Goal: Task Accomplishment & Management: Use online tool/utility

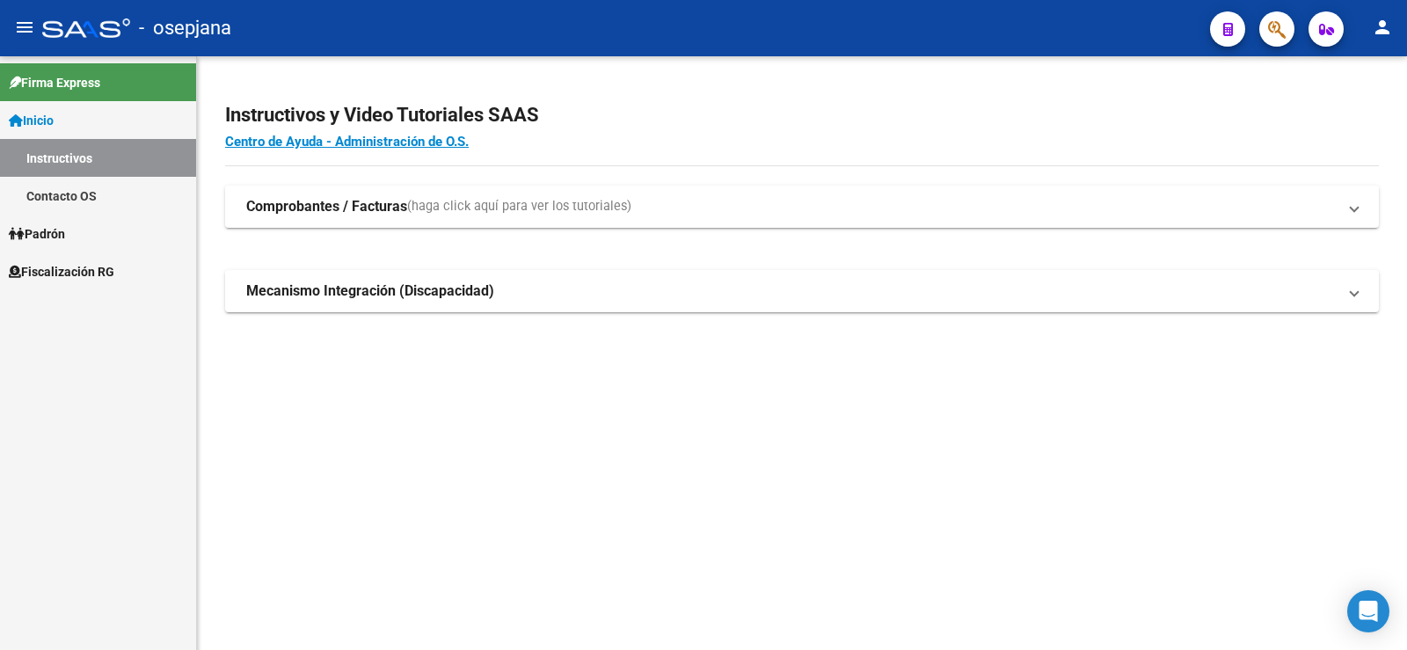
click at [98, 267] on span "Fiscalización RG" at bounding box center [62, 271] width 106 height 19
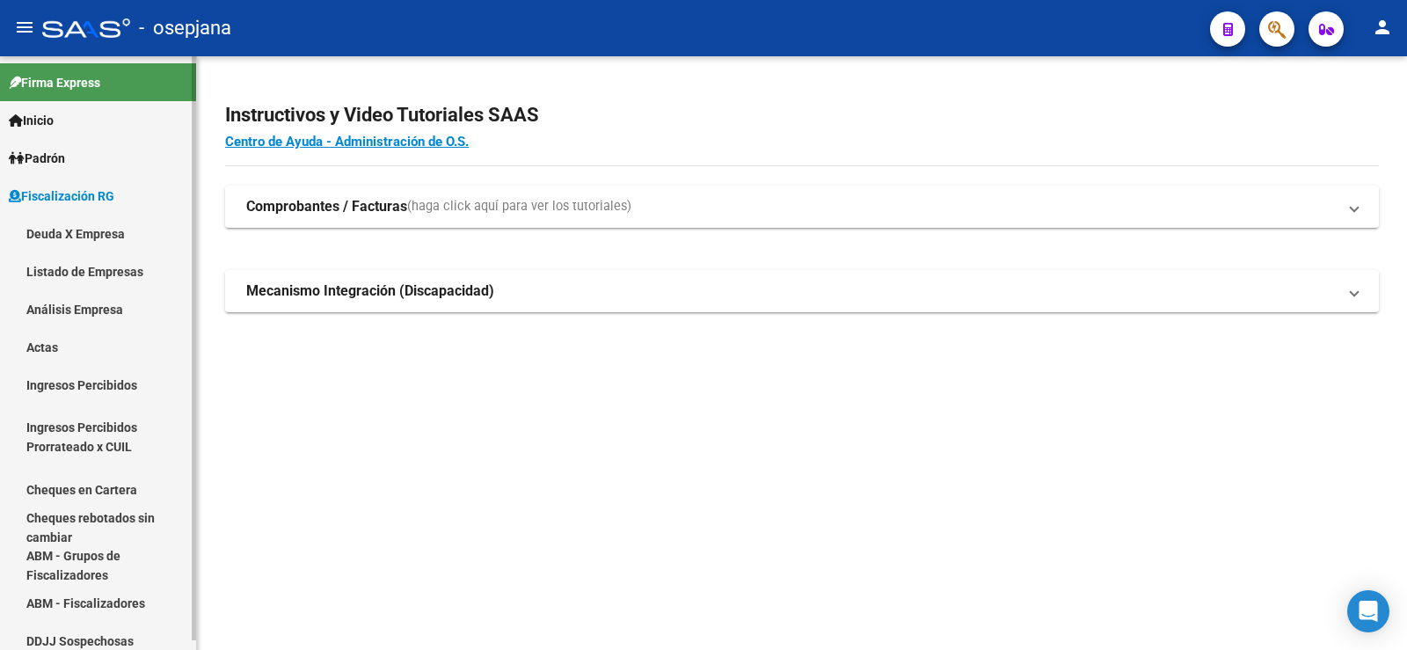
click at [75, 309] on link "Análisis Empresa" at bounding box center [98, 309] width 196 height 38
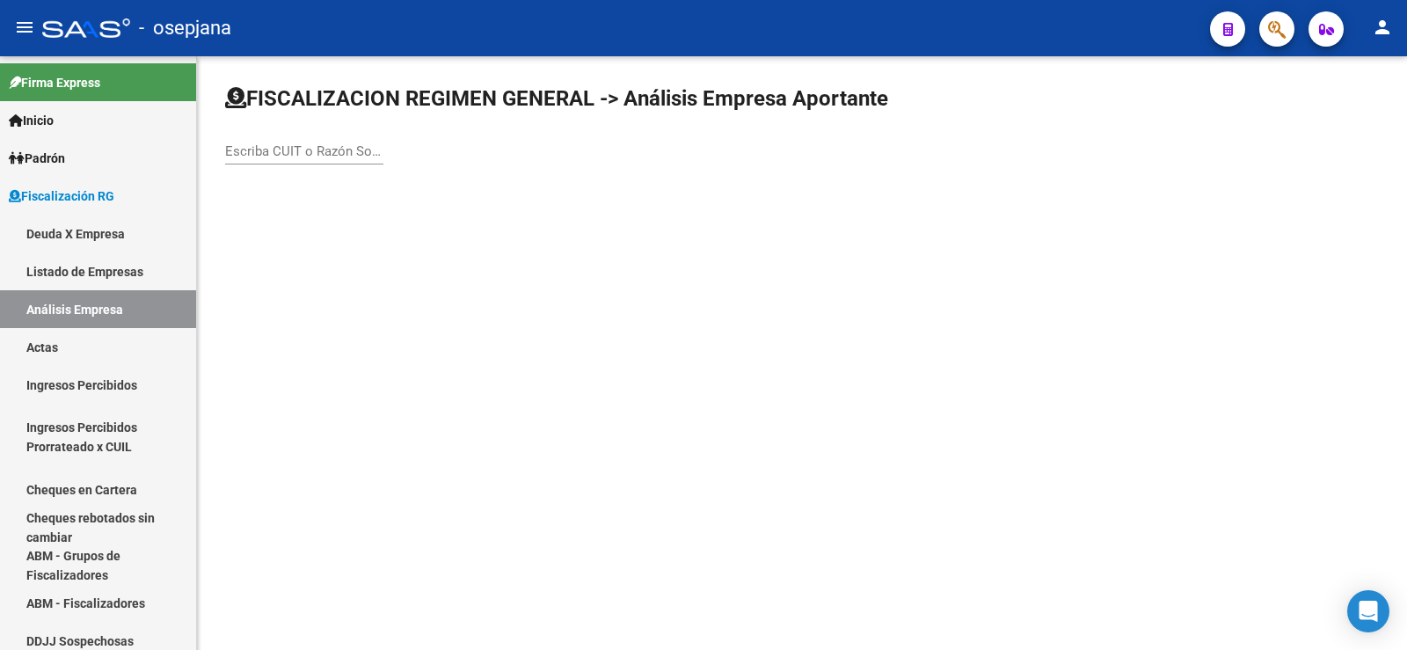
click at [299, 161] on div "Escriba CUIT o Razón Social para buscar" at bounding box center [304, 146] width 158 height 38
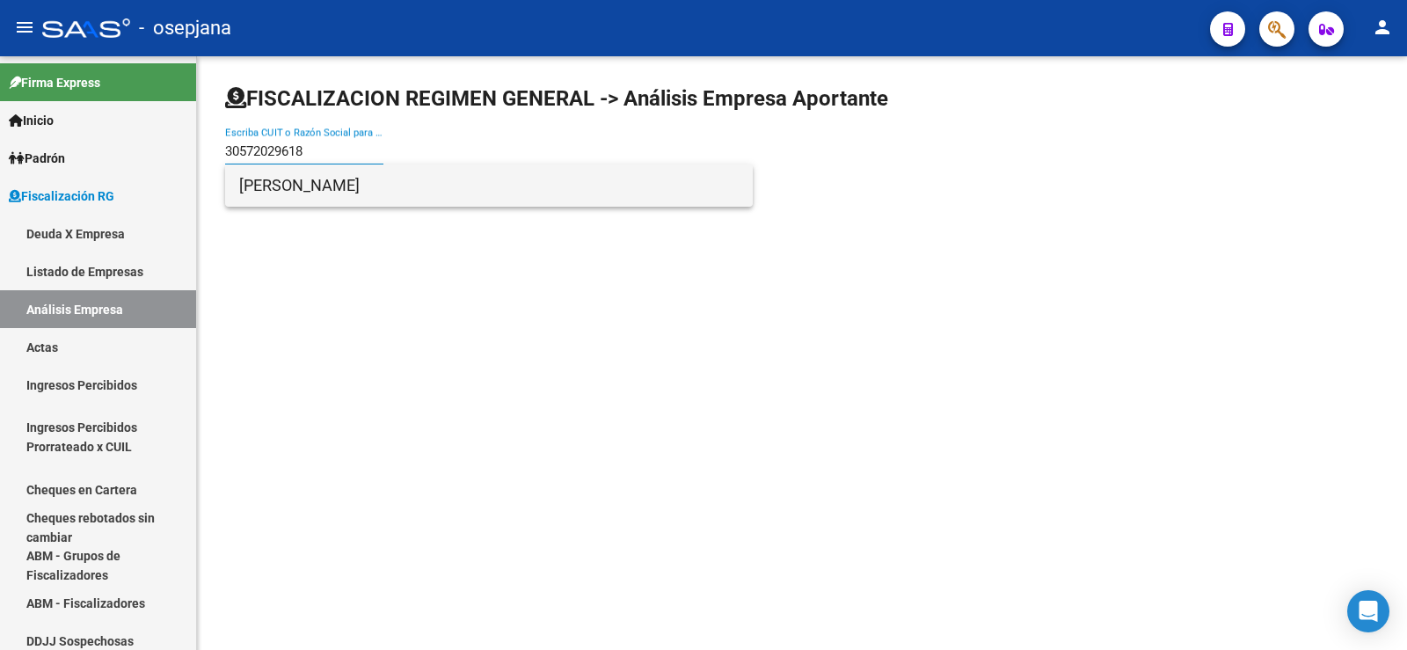
type input "30572029618"
click at [300, 191] on span "[PERSON_NAME]" at bounding box center [489, 185] width 500 height 42
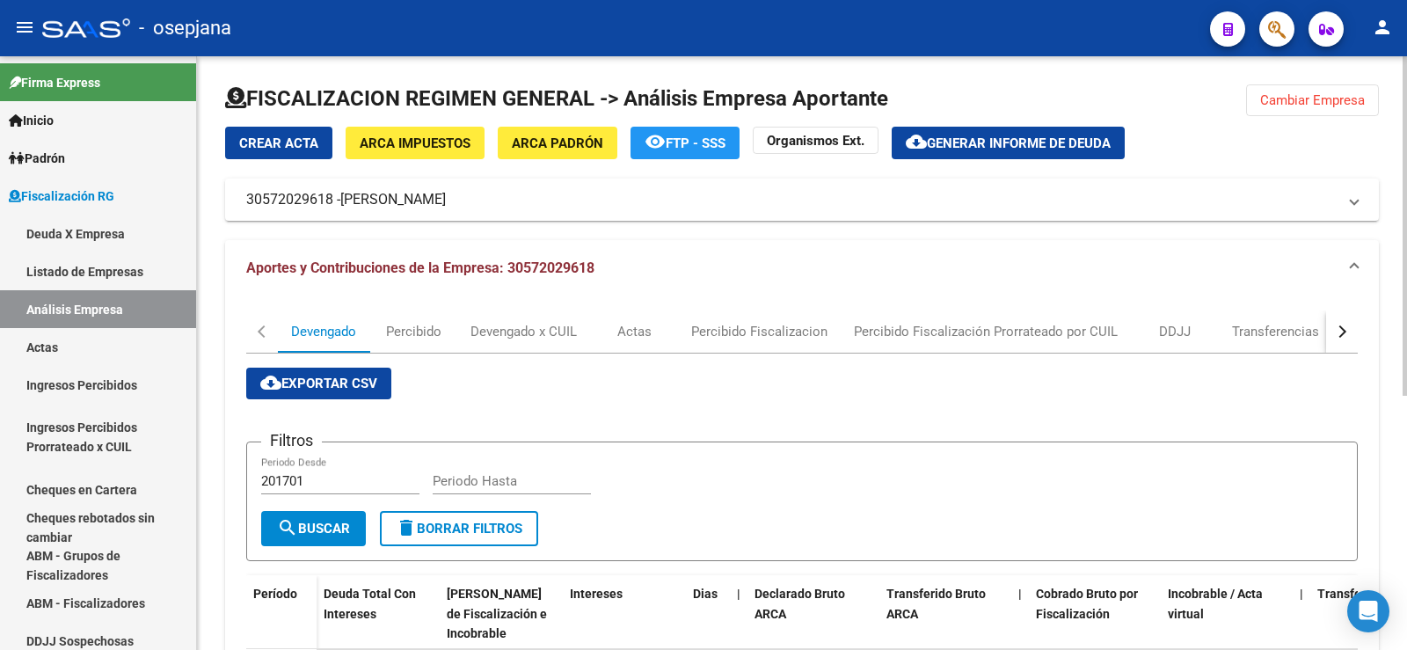
click at [992, 141] on span "Generar informe de deuda" at bounding box center [1019, 143] width 184 height 16
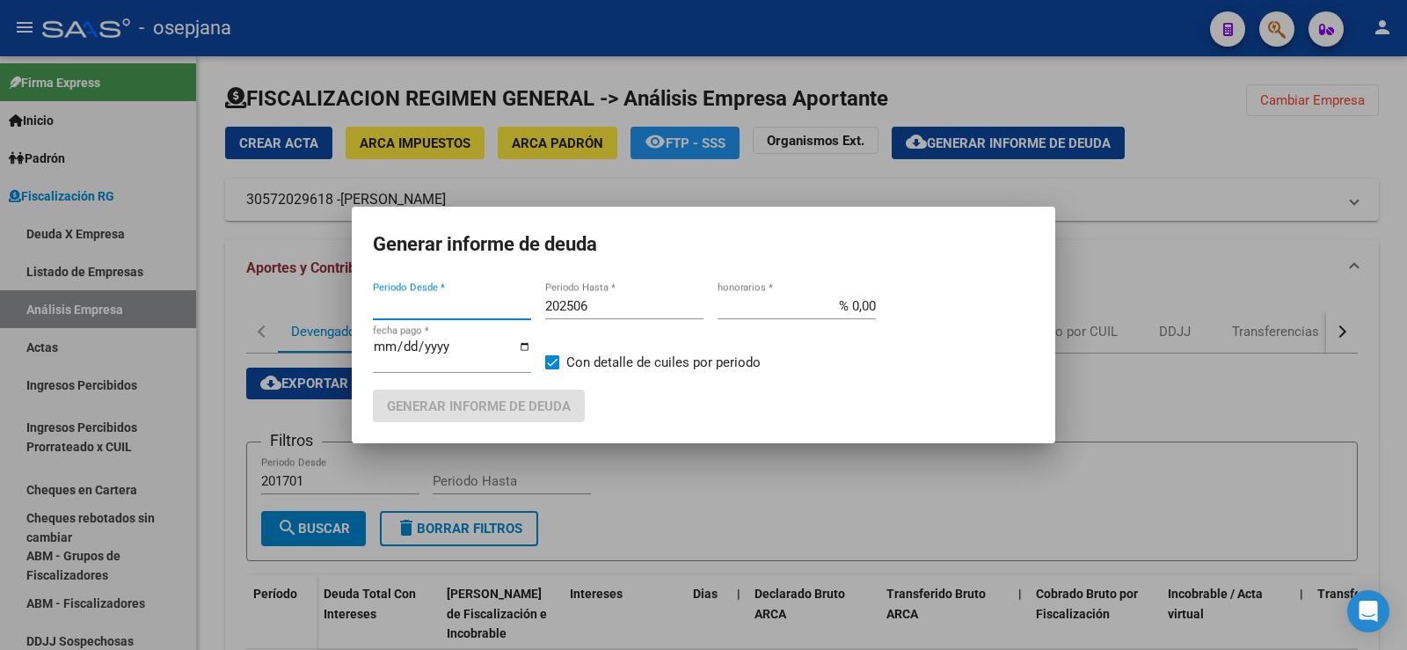
type input "202506"
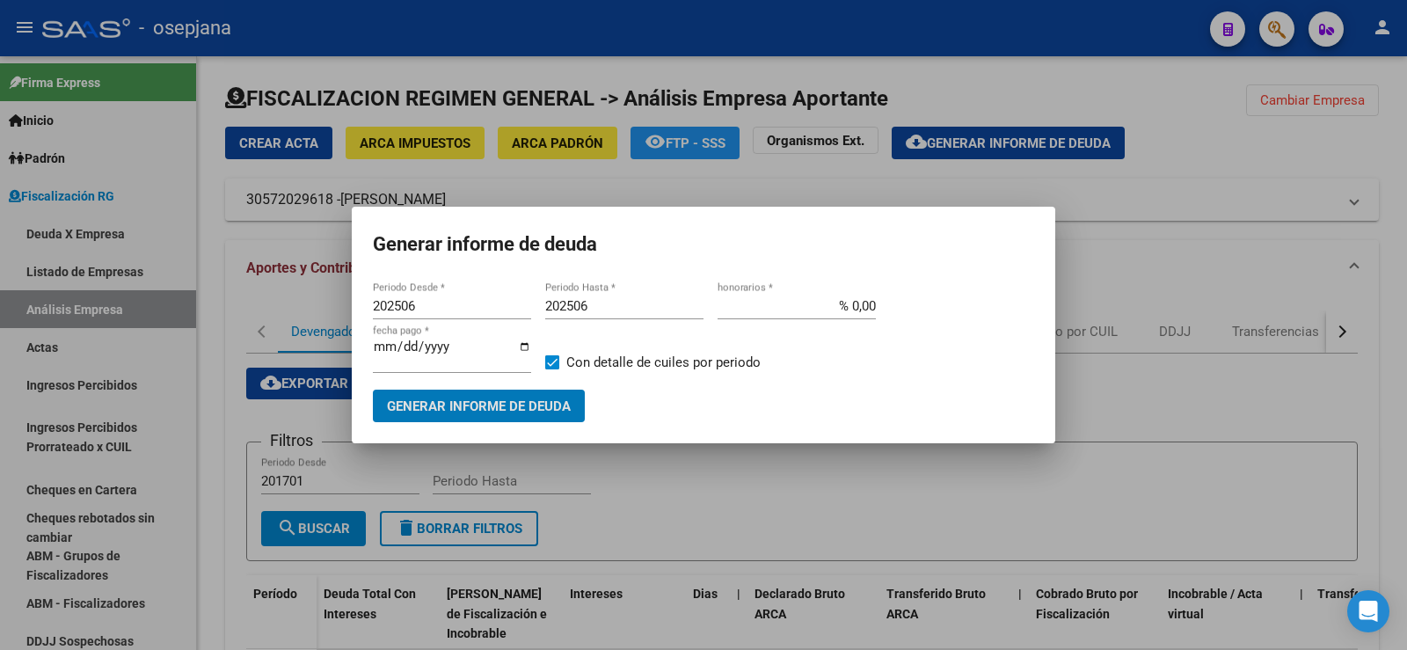
click at [596, 307] on input "202506" at bounding box center [624, 306] width 158 height 16
type input "202508"
click at [867, 307] on input "% 0,00" at bounding box center [797, 306] width 158 height 16
click at [866, 307] on input "% 0,00" at bounding box center [797, 306] width 158 height 16
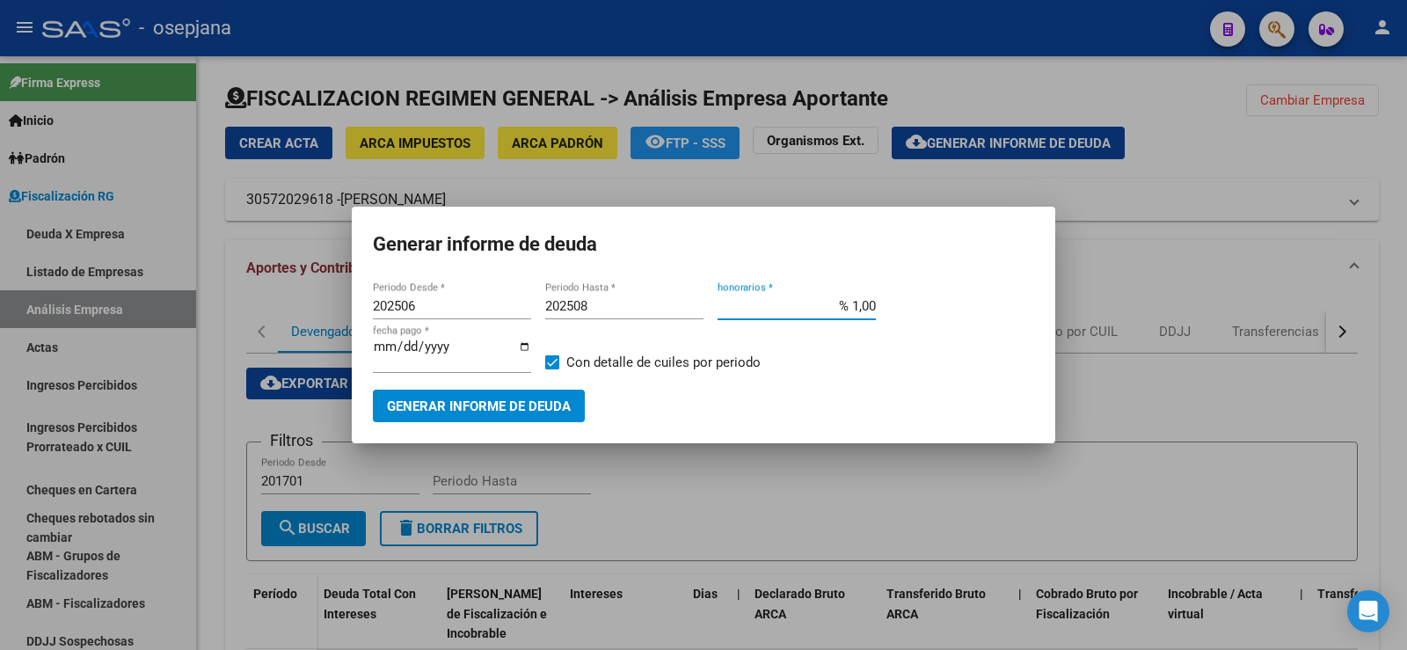
type input "% 10,00"
click at [405, 352] on input "[DATE]" at bounding box center [452, 354] width 158 height 28
type input "[DATE]"
click at [453, 399] on span "Generar informe de deuda" at bounding box center [479, 406] width 184 height 16
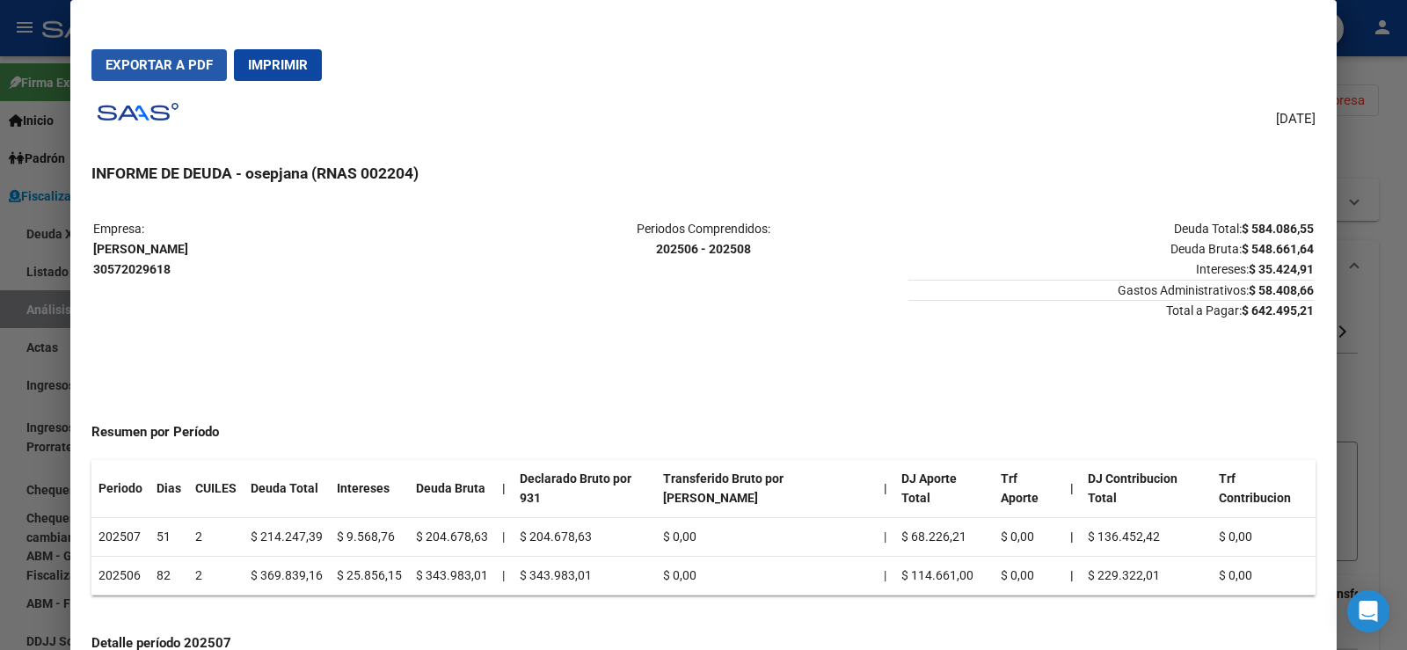
drag, startPoint x: 161, startPoint y: 58, endPoint x: 165, endPoint y: 71, distance: 13.9
click at [162, 59] on span "Exportar a PDF" at bounding box center [159, 65] width 107 height 16
click at [165, 60] on span "Exportar a PDF" at bounding box center [159, 65] width 107 height 16
